Goal: Task Accomplishment & Management: Complete application form

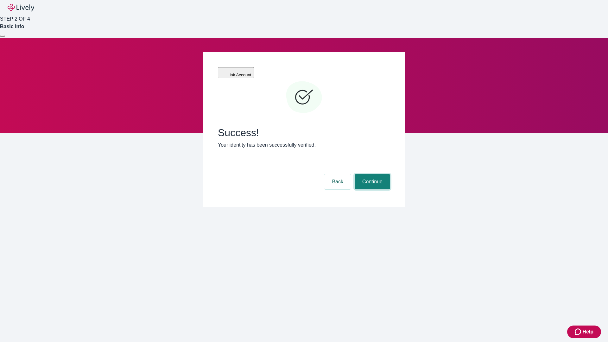
click at [372, 174] on button "Continue" at bounding box center [372, 181] width 35 height 15
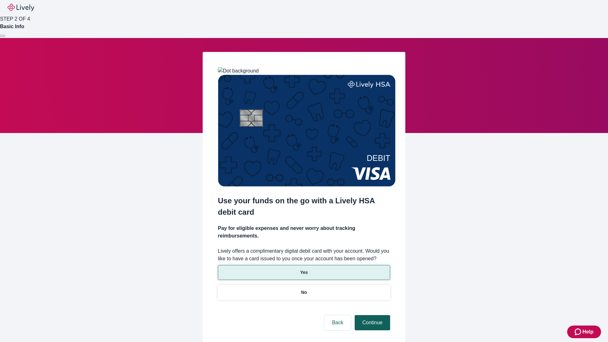
click at [304, 289] on p "No" at bounding box center [304, 292] width 6 height 7
click at [372, 315] on button "Continue" at bounding box center [372, 322] width 35 height 15
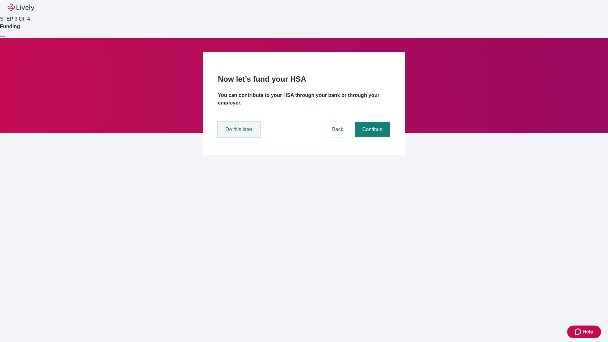
click at [240, 137] on button "Do this later" at bounding box center [239, 129] width 42 height 15
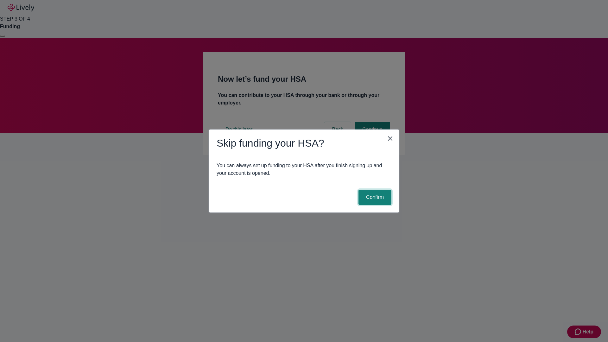
click at [374, 197] on button "Confirm" at bounding box center [375, 197] width 33 height 15
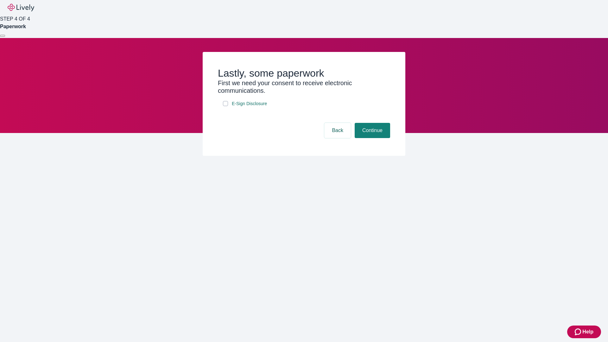
click at [226, 106] on input "E-Sign Disclosure" at bounding box center [225, 103] width 5 height 5
checkbox input "true"
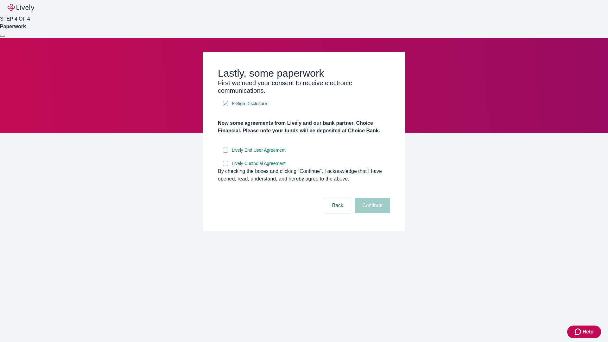
click at [226, 153] on input "Lively End User Agreement" at bounding box center [225, 150] width 5 height 5
checkbox input "true"
click at [226, 166] on input "Lively Custodial Agreement" at bounding box center [225, 163] width 5 height 5
checkbox input "true"
click at [372, 213] on button "Continue" at bounding box center [372, 205] width 35 height 15
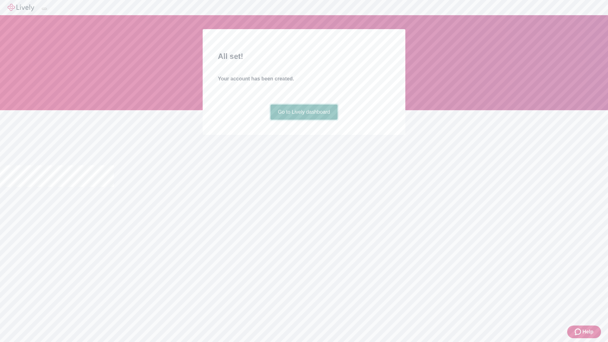
click at [304, 120] on link "Go to Lively dashboard" at bounding box center [304, 112] width 67 height 15
